Goal: Information Seeking & Learning: Learn about a topic

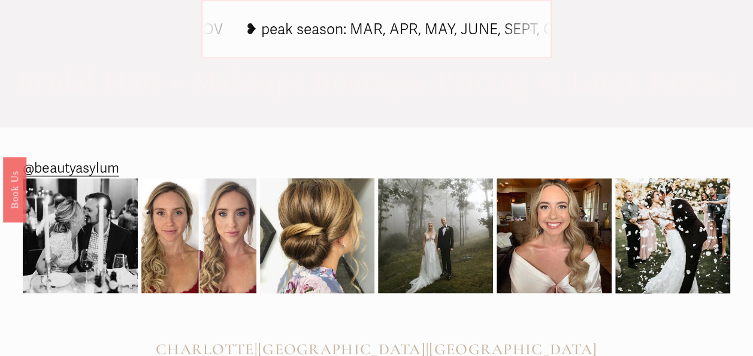
scroll to position [986, 0]
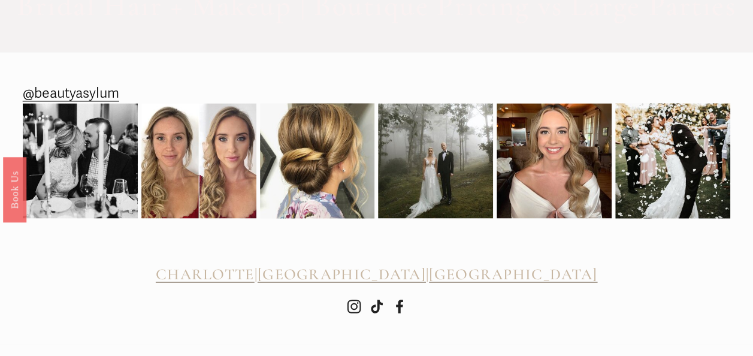
click at [371, 268] on span "[GEOGRAPHIC_DATA]" at bounding box center [341, 273] width 168 height 19
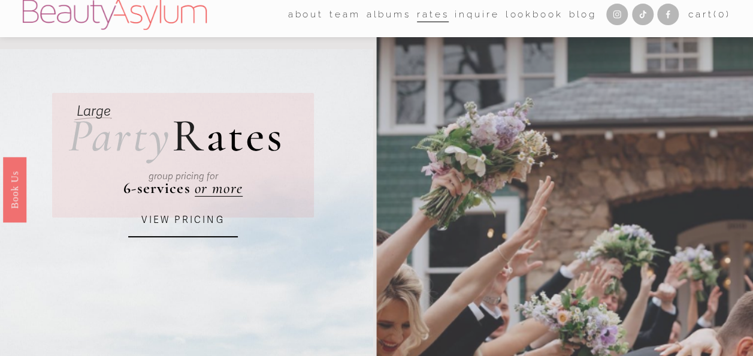
scroll to position [0, 0]
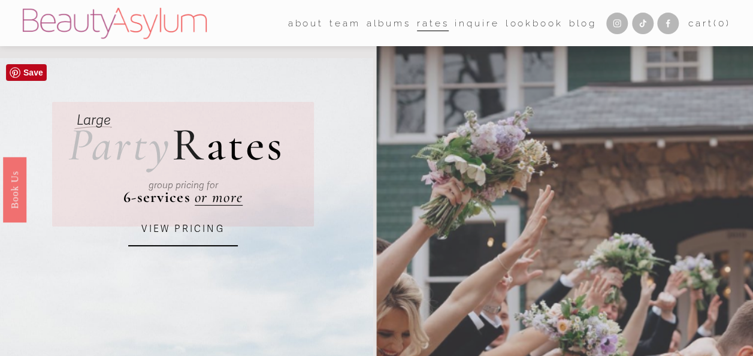
click at [207, 243] on link "VIEW PRICING" at bounding box center [182, 229] width 109 height 33
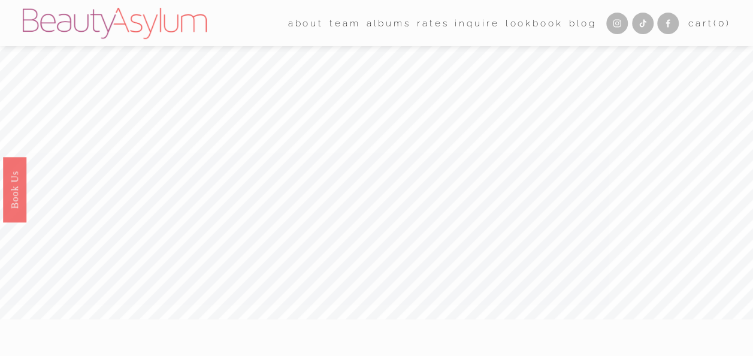
click at [432, 29] on link "Rates" at bounding box center [433, 23] width 32 height 19
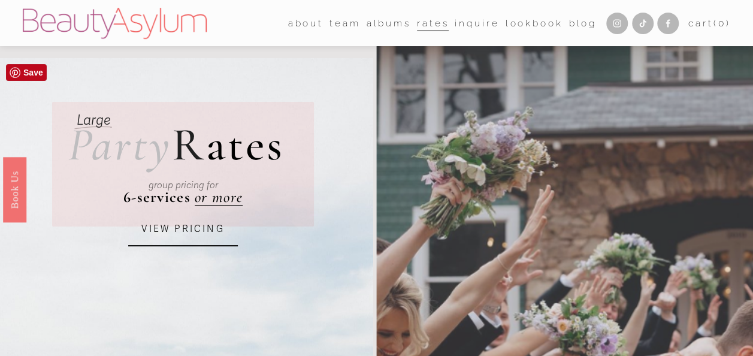
click at [192, 243] on link "VIEW PRICING" at bounding box center [182, 229] width 109 height 33
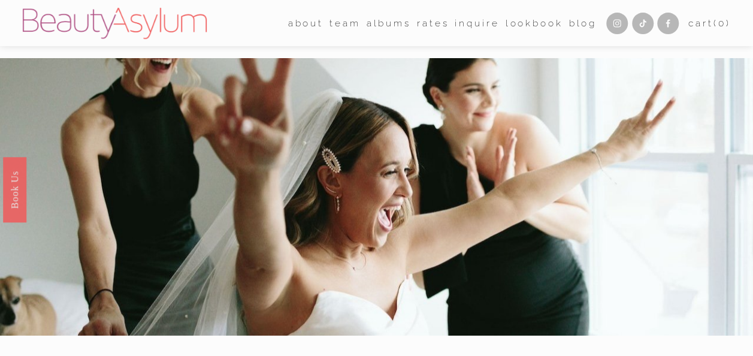
click at [527, 19] on link "Lookbook" at bounding box center [533, 23] width 57 height 19
